Goal: Navigation & Orientation: Go to known website

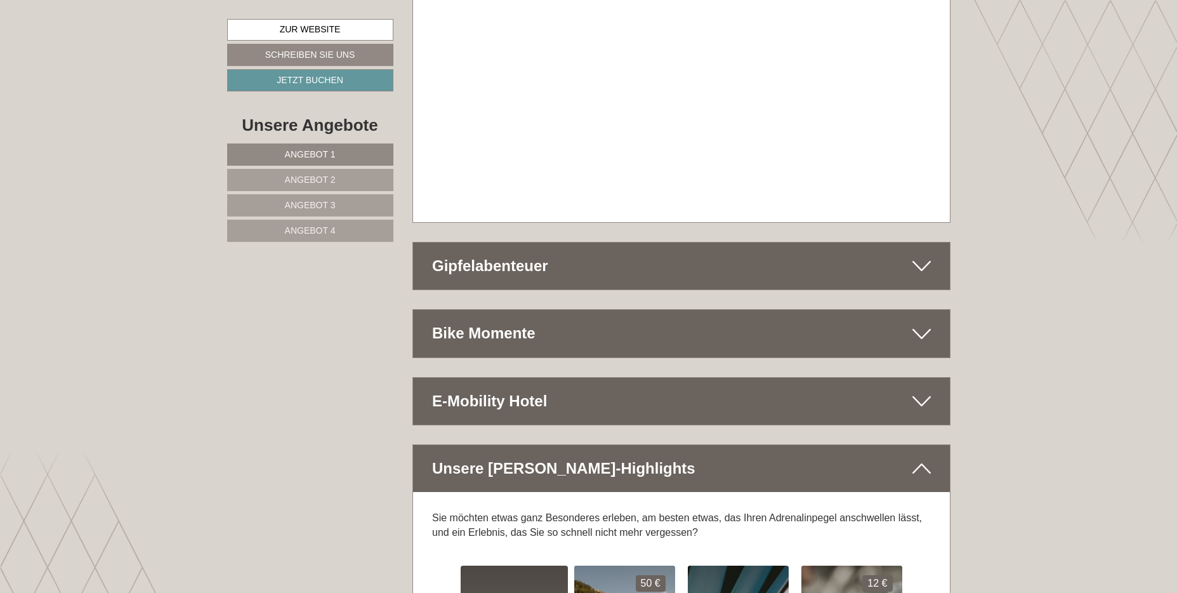
scroll to position [7552, 0]
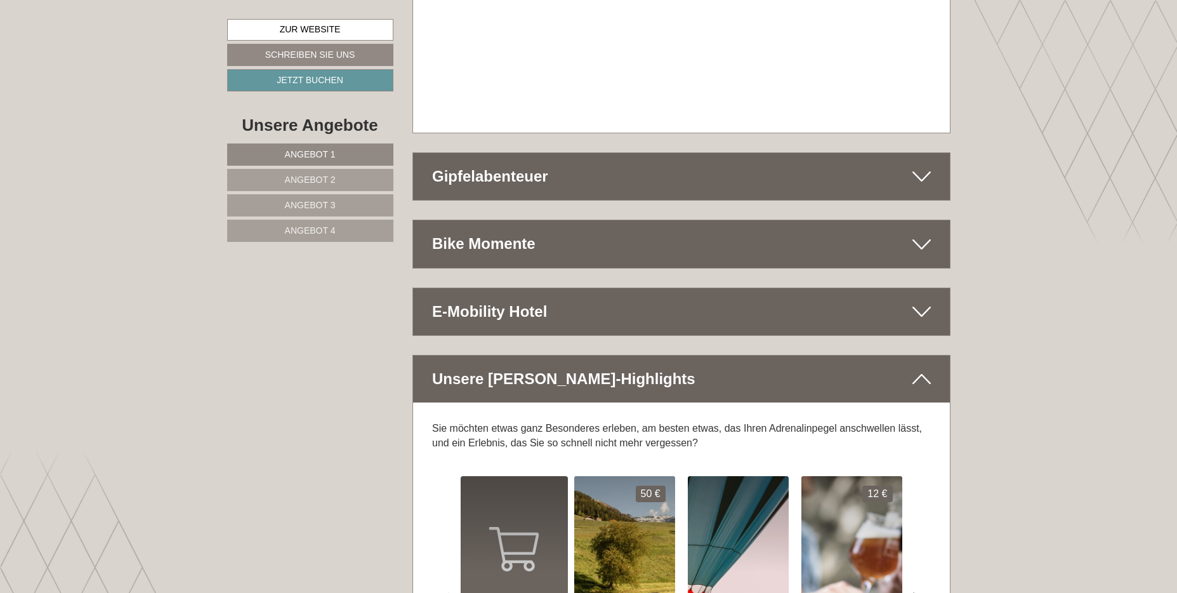
click at [335, 183] on span "Angebot 2" at bounding box center [310, 180] width 51 height 10
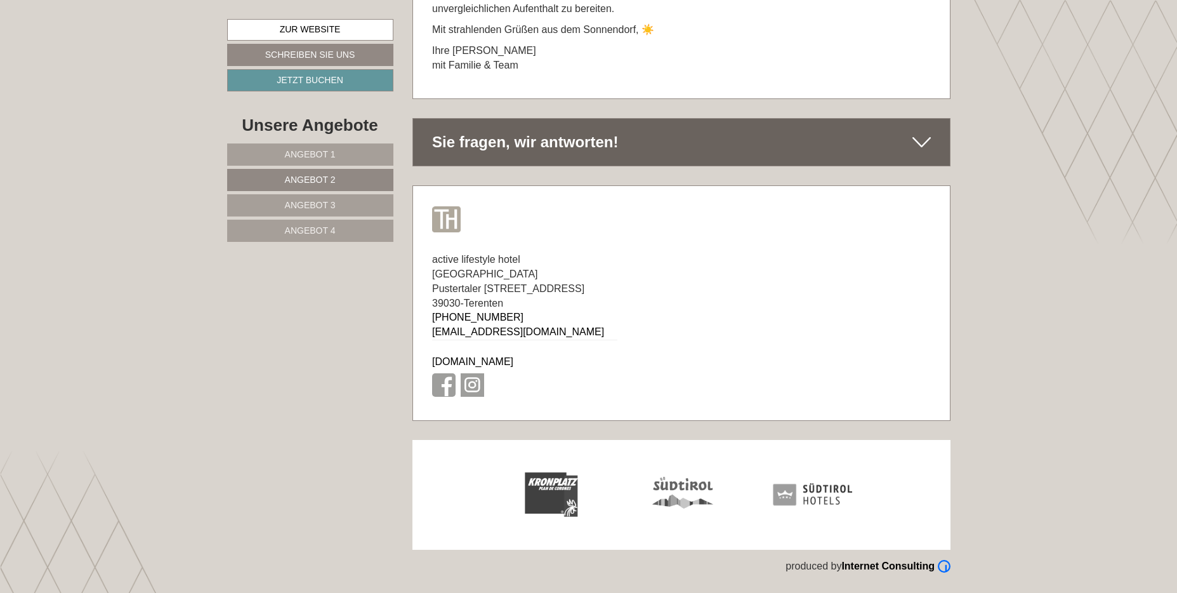
scroll to position [748, 0]
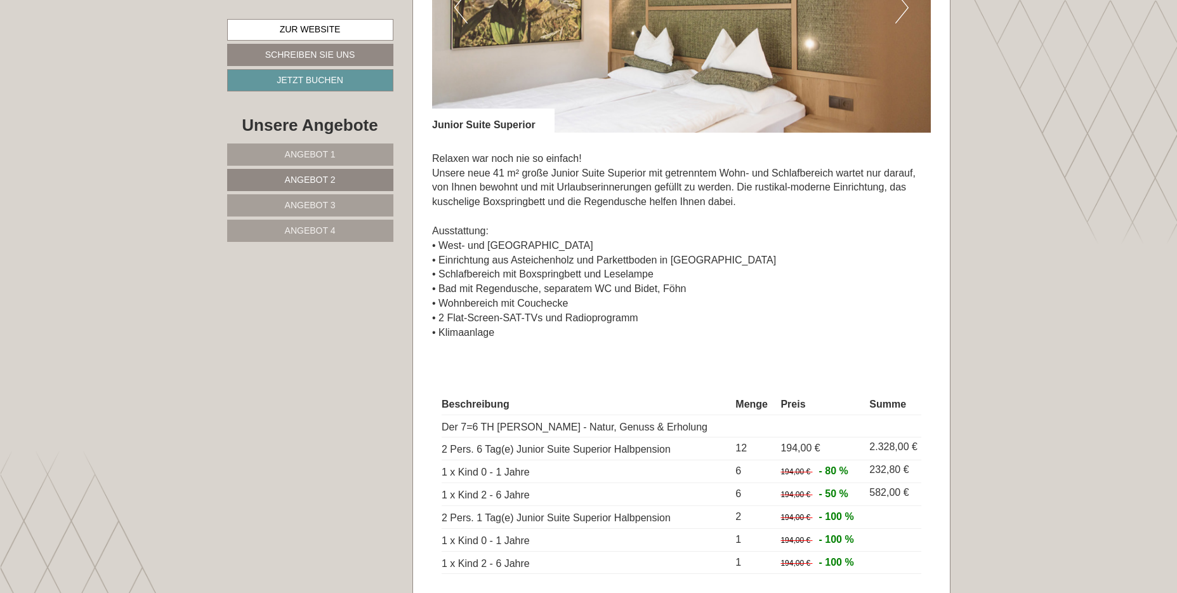
click at [327, 155] on span "Angebot 1" at bounding box center [310, 154] width 51 height 10
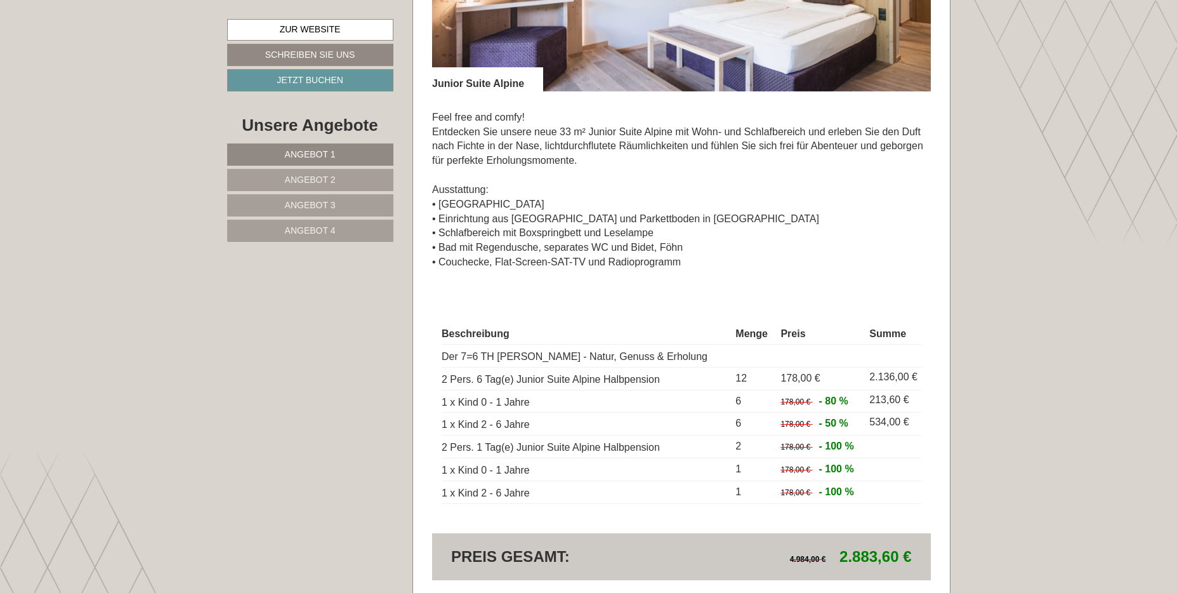
scroll to position [1128, 0]
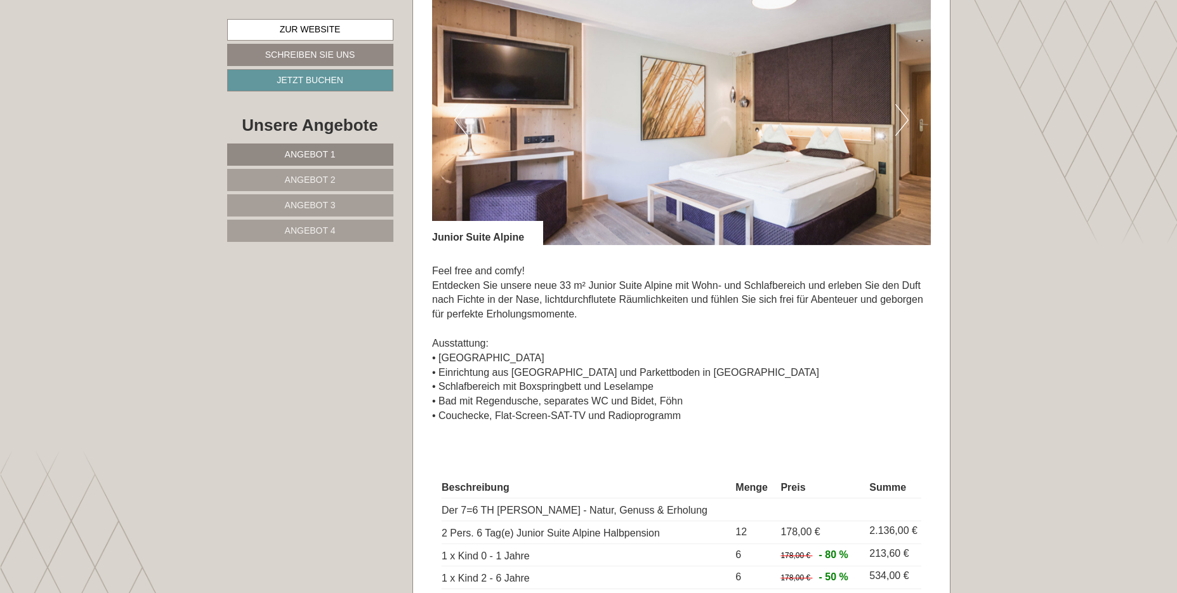
scroll to position [825, 0]
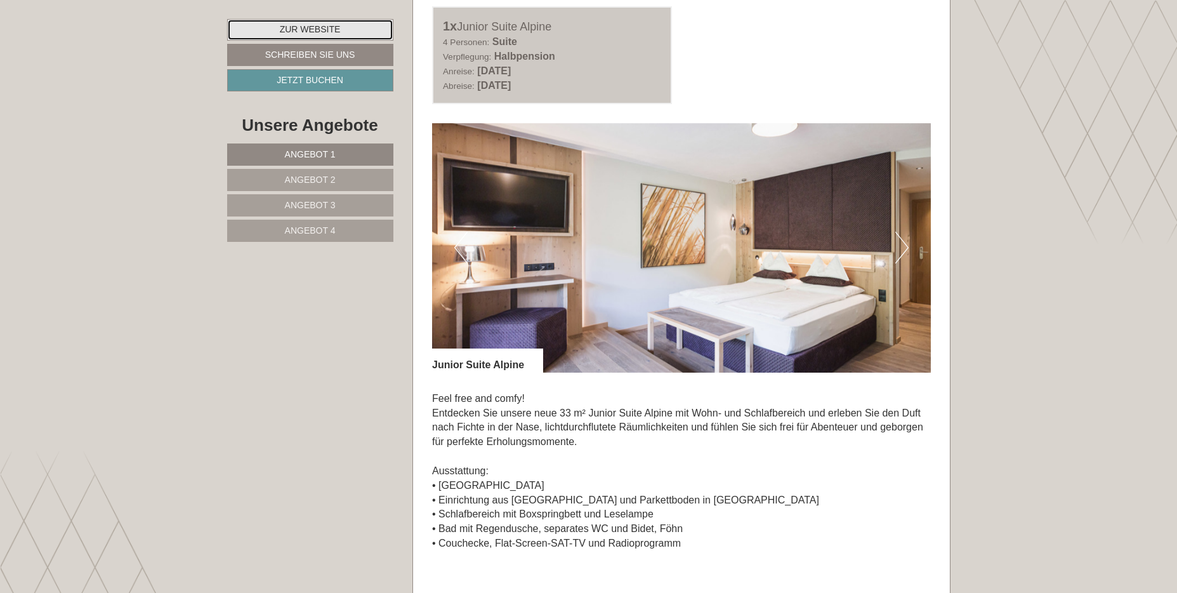
click at [313, 29] on link "Zur Website" at bounding box center [310, 30] width 166 height 22
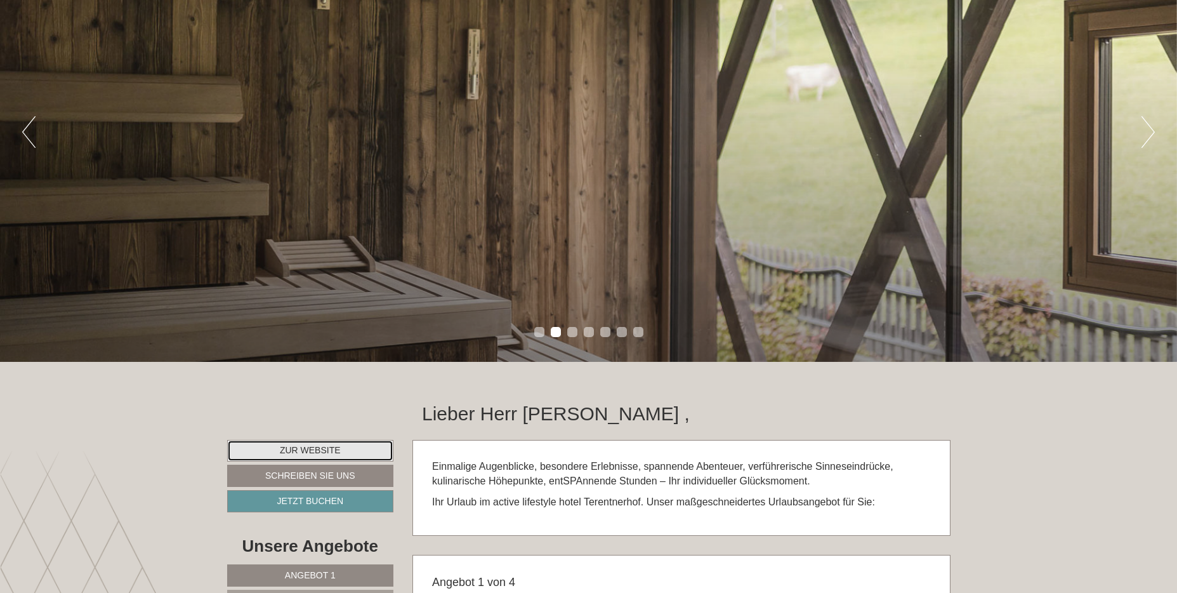
scroll to position [0, 0]
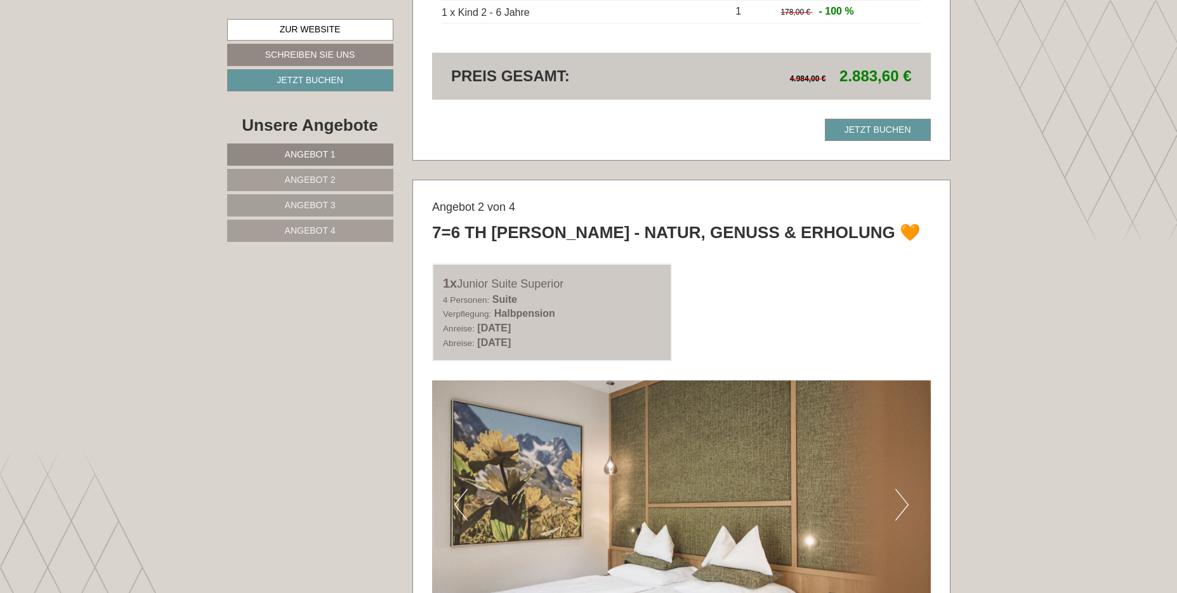
scroll to position [1840, 0]
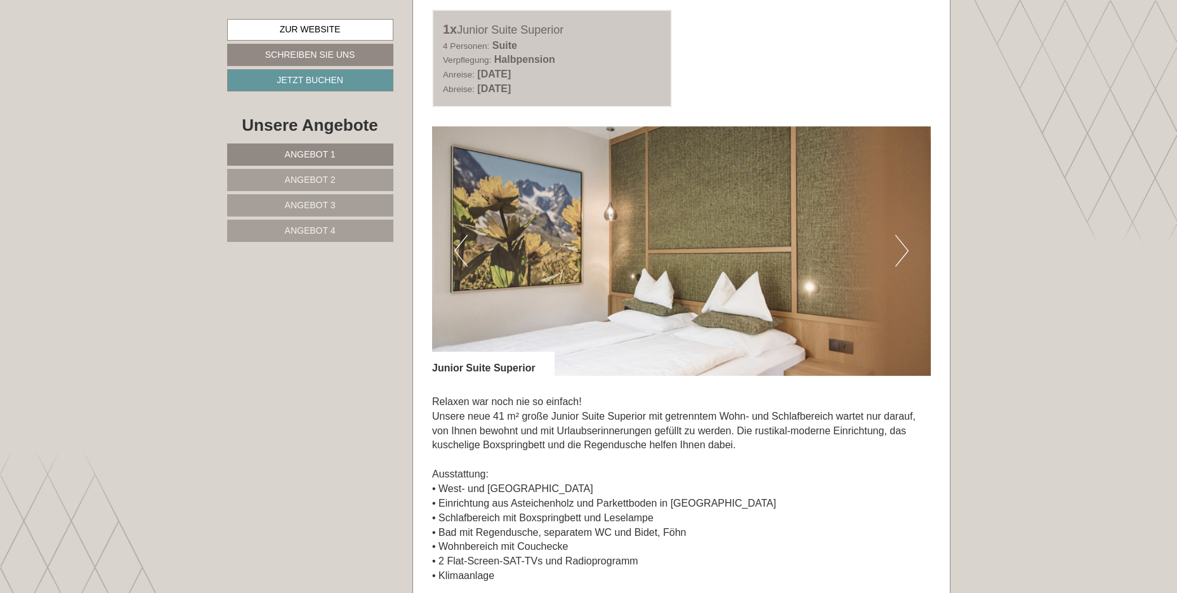
click at [900, 257] on button "Next" at bounding box center [901, 251] width 13 height 32
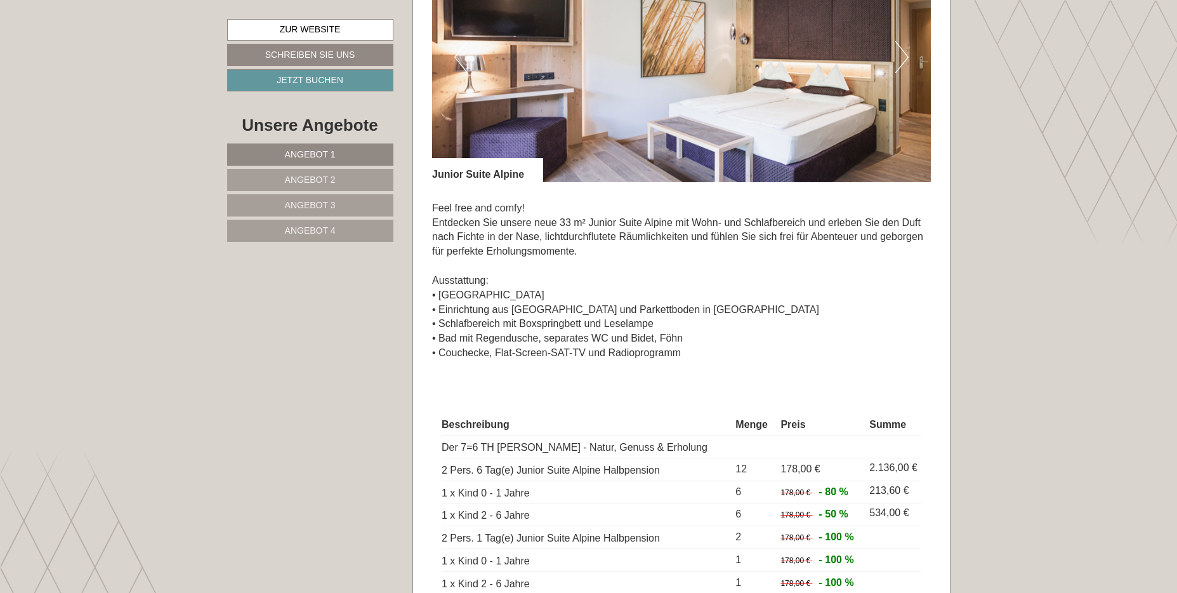
scroll to position [825, 0]
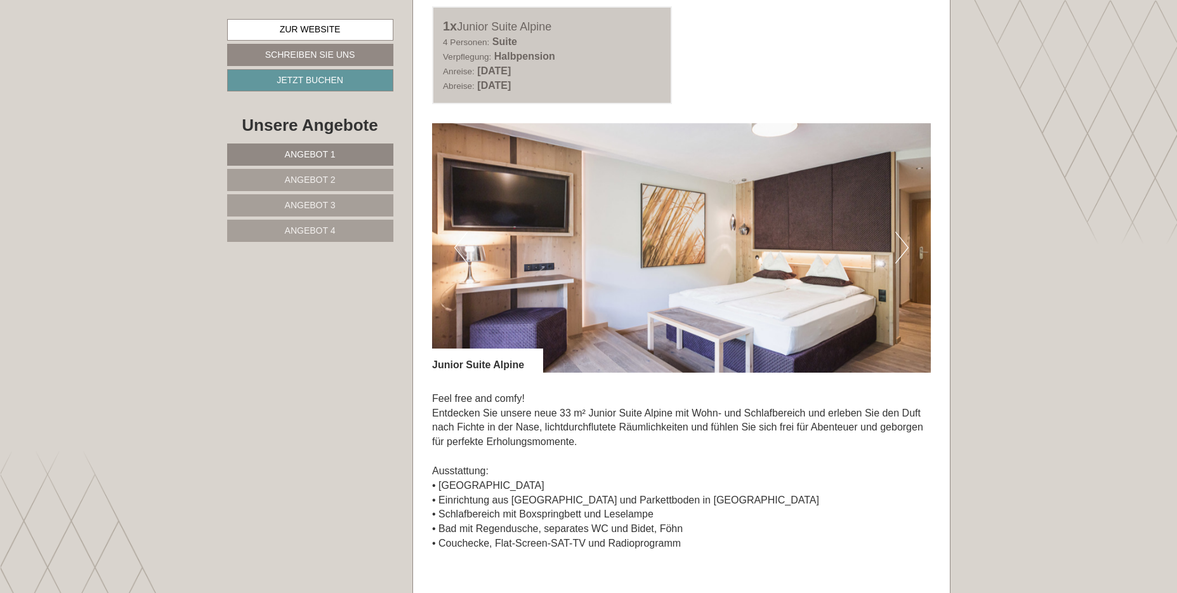
click at [906, 246] on button "Next" at bounding box center [901, 248] width 13 height 32
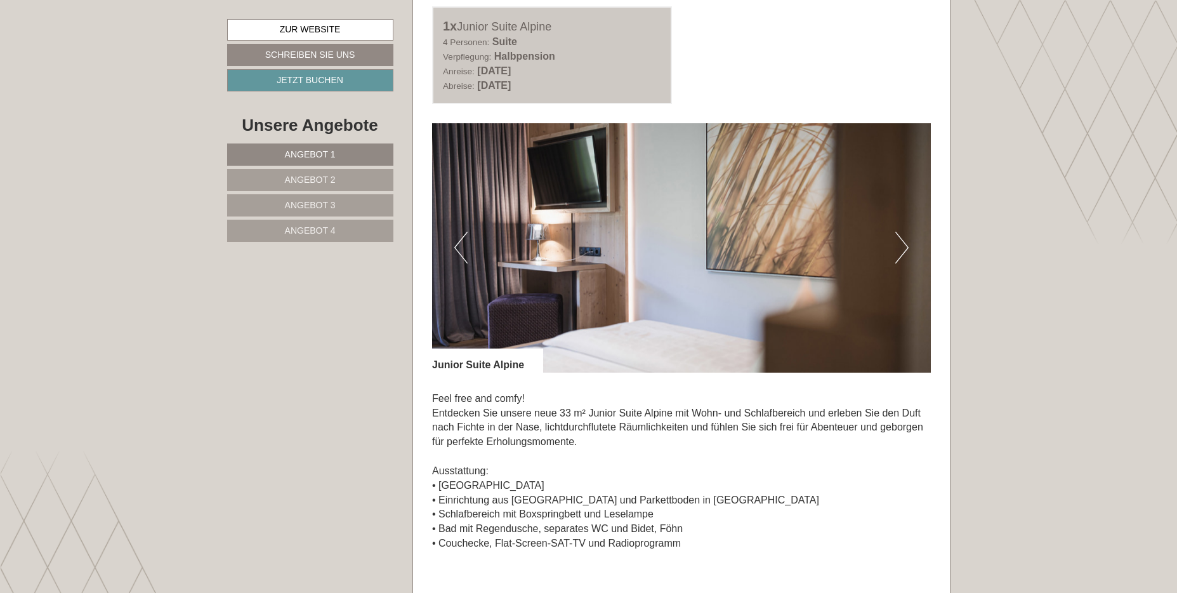
click at [906, 246] on button "Next" at bounding box center [901, 248] width 13 height 32
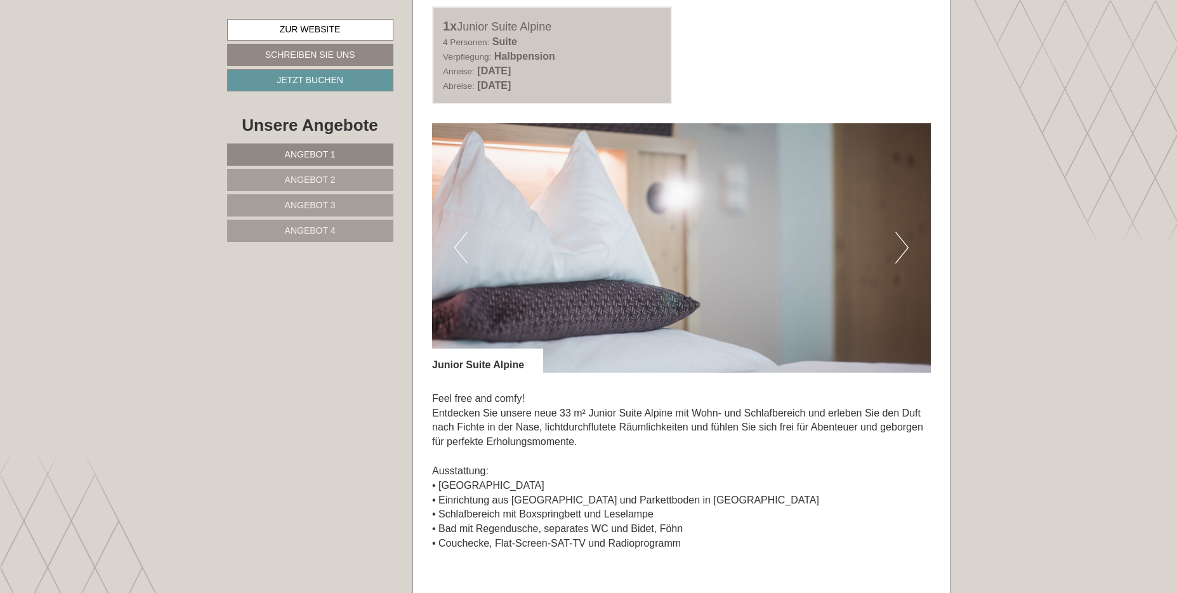
click at [906, 246] on button "Next" at bounding box center [901, 248] width 13 height 32
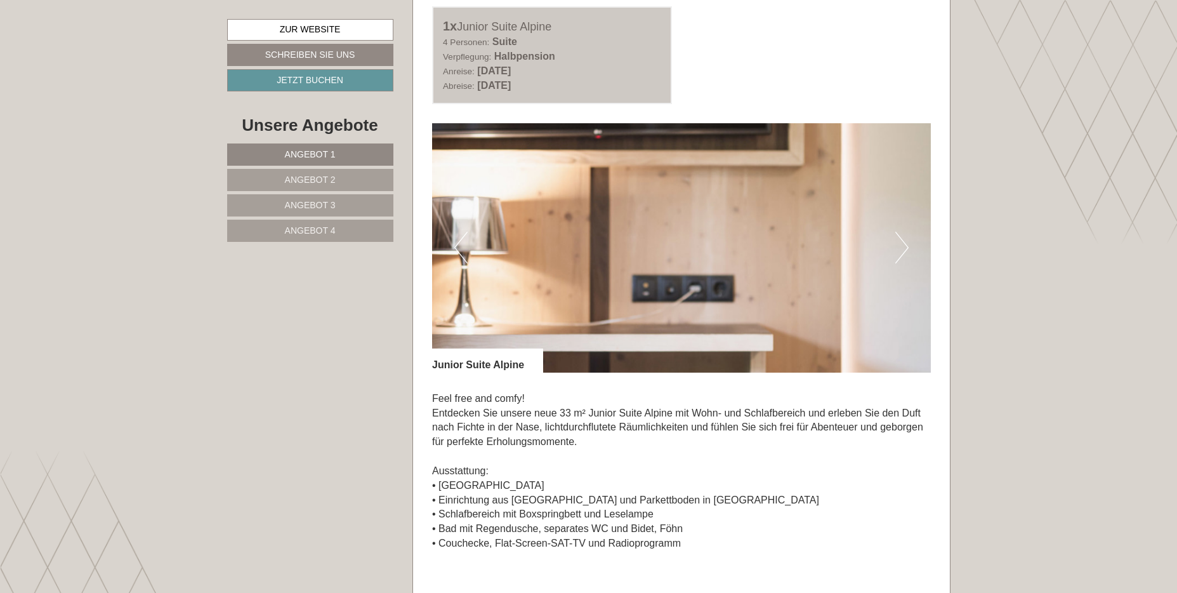
click at [906, 246] on button "Next" at bounding box center [901, 248] width 13 height 32
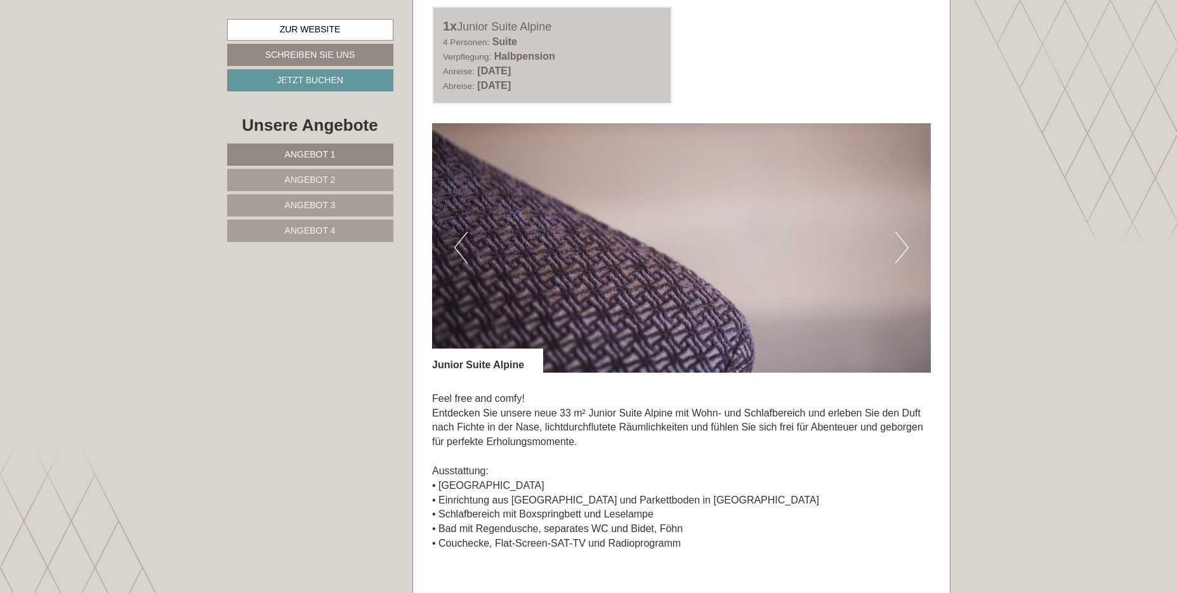
click at [906, 246] on button "Next" at bounding box center [901, 248] width 13 height 32
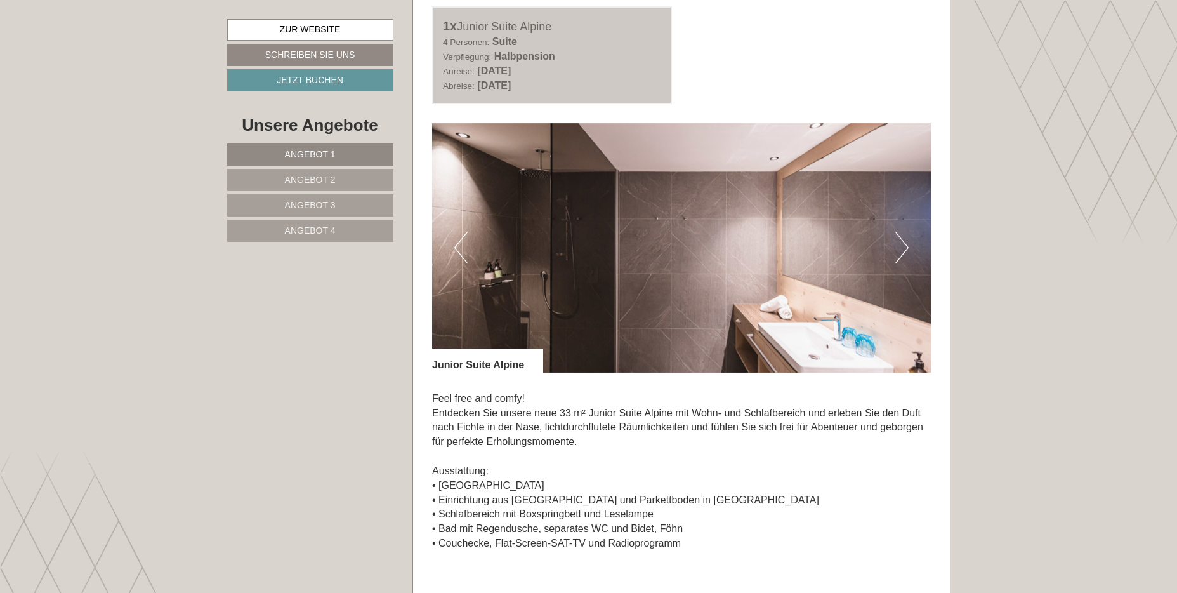
click at [906, 246] on button "Next" at bounding box center [901, 248] width 13 height 32
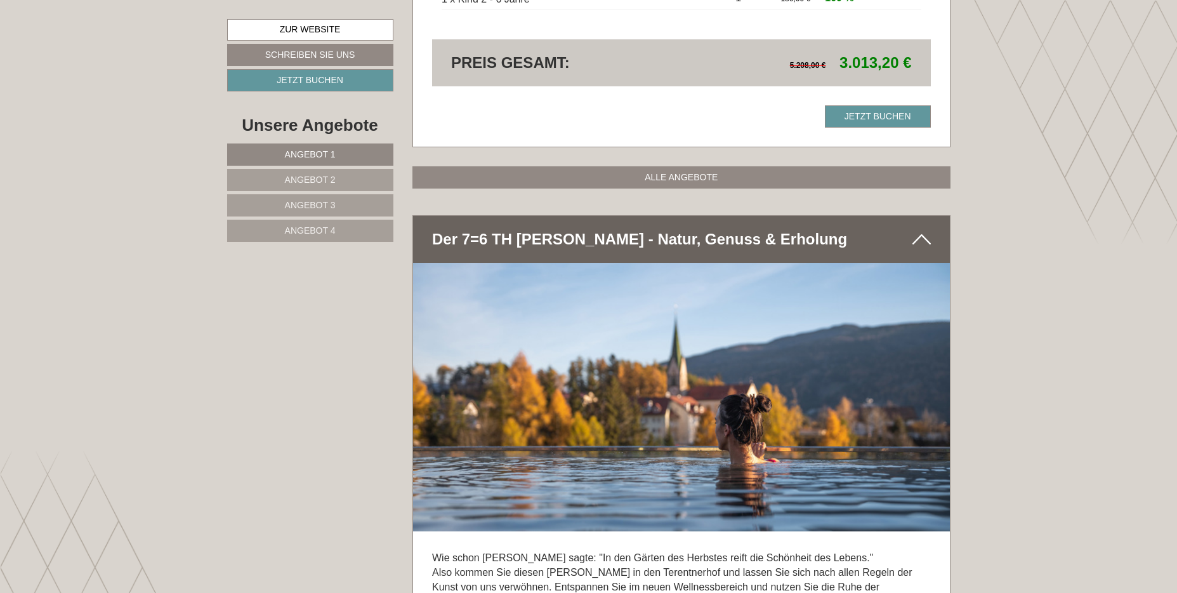
scroll to position [3554, 0]
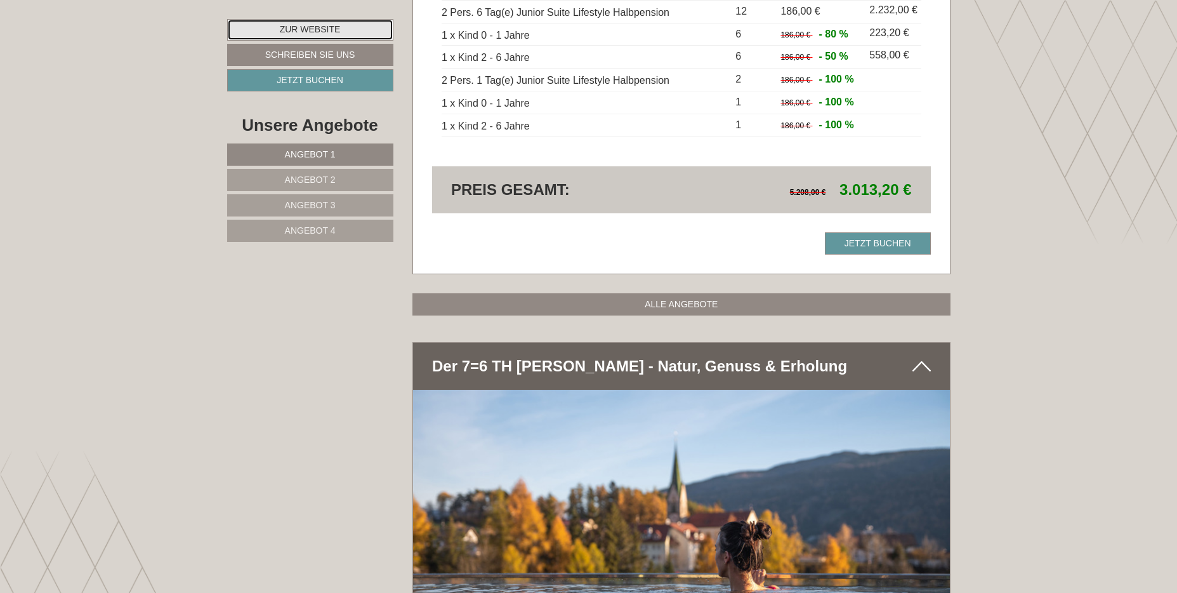
click at [309, 35] on link "Zur Website" at bounding box center [310, 30] width 166 height 22
